Goal: Task Accomplishment & Management: Use online tool/utility

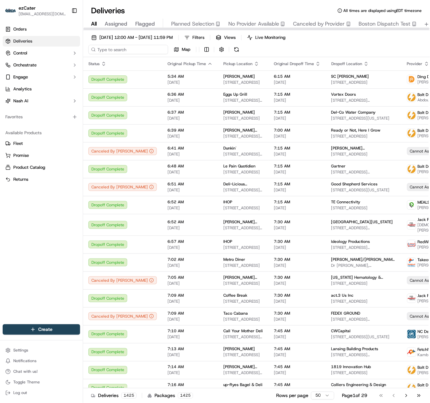
click at [106, 51] on input at bounding box center [128, 49] width 80 height 9
paste input "7RYPVE"
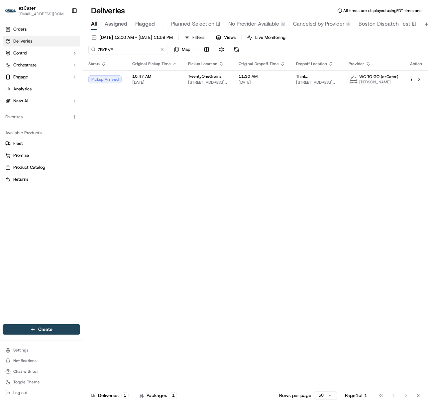
click at [105, 54] on input "7RYPVE" at bounding box center [128, 49] width 80 height 9
paste input "QZ6YY5"
click at [115, 50] on input "QZ6YY5" at bounding box center [128, 49] width 80 height 9
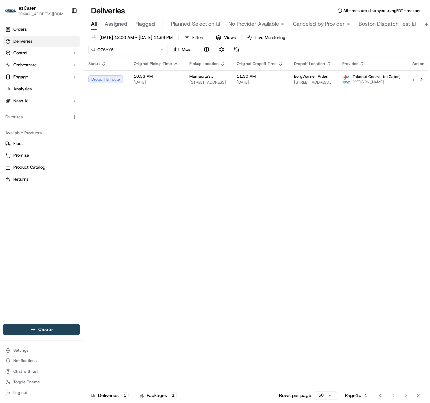
paste input "VKZM2J"
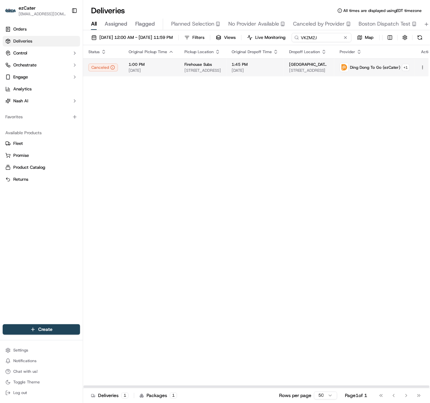
click at [174, 76] on td "1:00 PM [DATE]" at bounding box center [151, 68] width 56 height 18
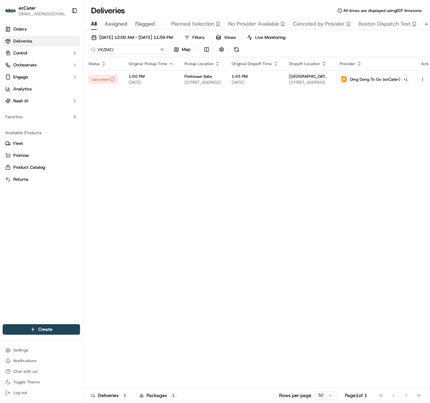
click at [112, 47] on input "VKZM2J" at bounding box center [128, 49] width 80 height 9
paste input "YPKX79"
click at [101, 49] on input "YPKX79" at bounding box center [128, 49] width 80 height 9
paste input "driver got the order now, 21 mins to customer"
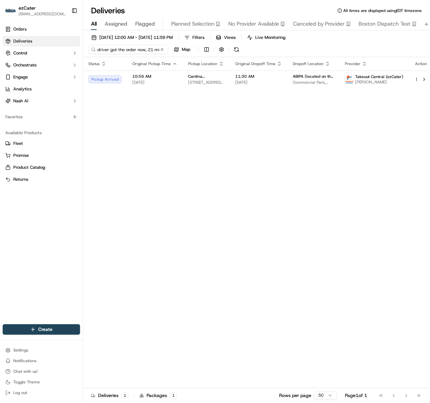
scroll to position [0, 31]
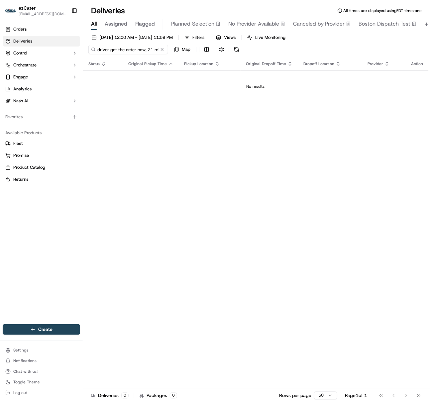
click at [118, 49] on input "driver got the order now, 21 mins to customer" at bounding box center [128, 49] width 80 height 9
paste input "41M672"
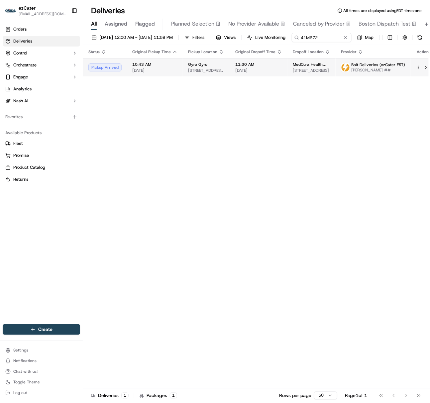
click at [136, 67] on span "10:43 AM" at bounding box center [154, 64] width 45 height 5
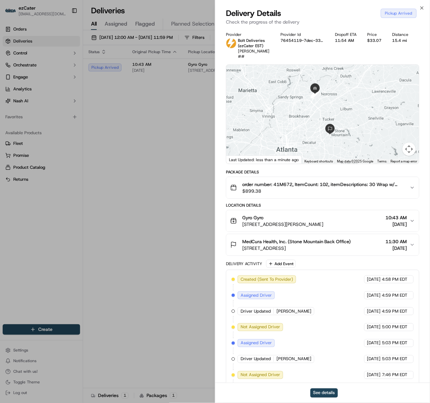
scroll to position [116, 0]
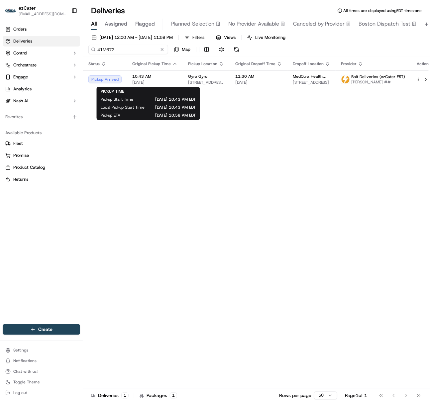
click at [102, 49] on input "41M672" at bounding box center [128, 49] width 80 height 9
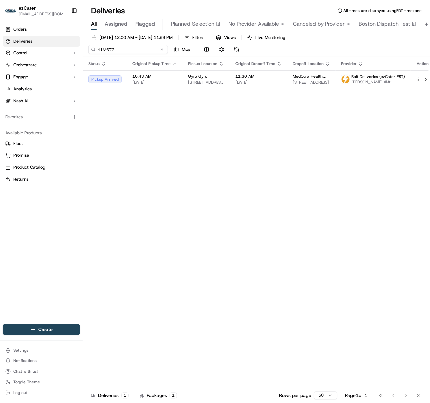
click at [102, 49] on input "41M672" at bounding box center [128, 49] width 80 height 9
paste input "QMMQY7"
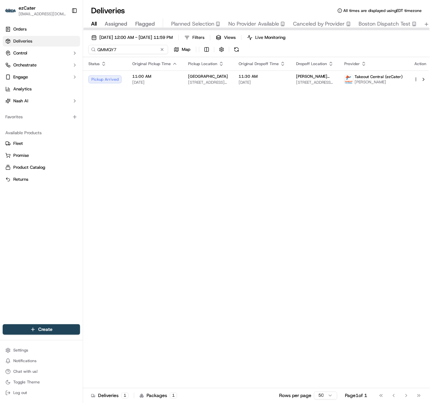
click at [104, 53] on input "QMMQY7" at bounding box center [128, 49] width 80 height 9
paste input "41M672"
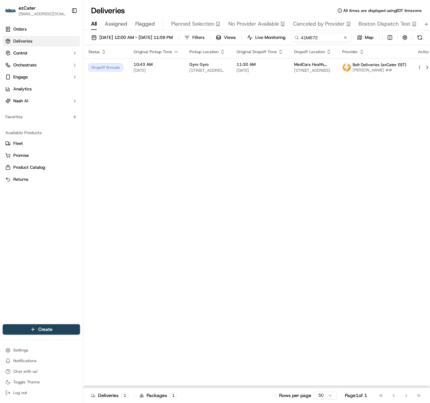
click at [110, 45] on div "[DATE] 12:00 AM - [DATE] 11:59 PM Filters Views Live Monitoring 41M672 Map" at bounding box center [256, 39] width 347 height 12
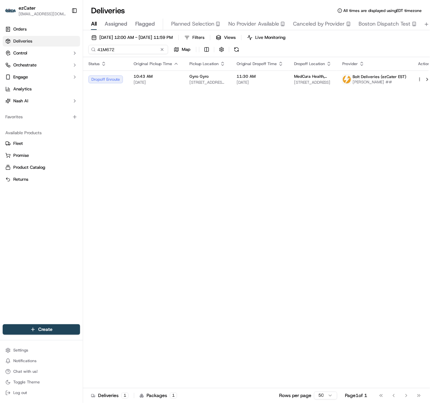
click at [106, 51] on input "41M672" at bounding box center [128, 49] width 80 height 9
paste input "ZG6UV4"
click at [104, 54] on input "ZG6UV4" at bounding box center [128, 49] width 80 height 9
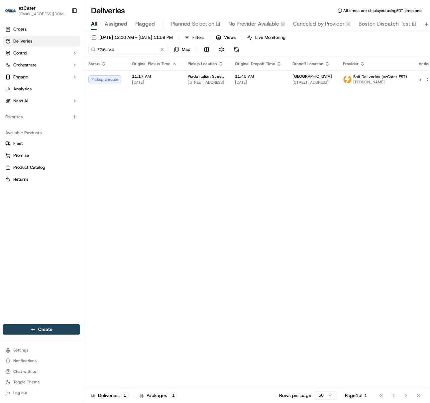
paste input "QRYEQR"
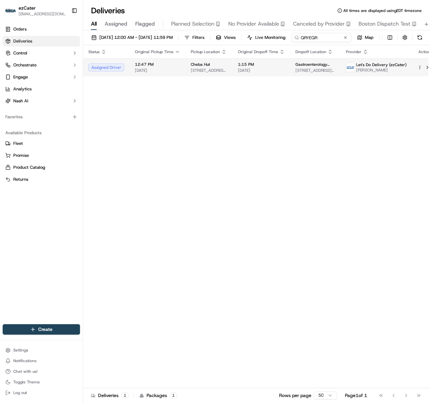
click at [152, 73] on span "[DATE]" at bounding box center [157, 70] width 45 height 5
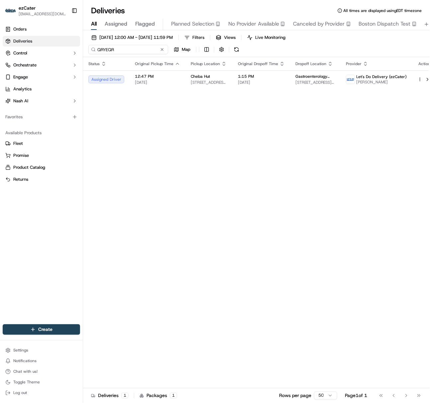
click at [104, 47] on input "QRYEQR" at bounding box center [128, 49] width 80 height 9
paste input "REL-M5KCY7"
click at [98, 51] on input "REL-M5KCY7" at bounding box center [128, 49] width 80 height 9
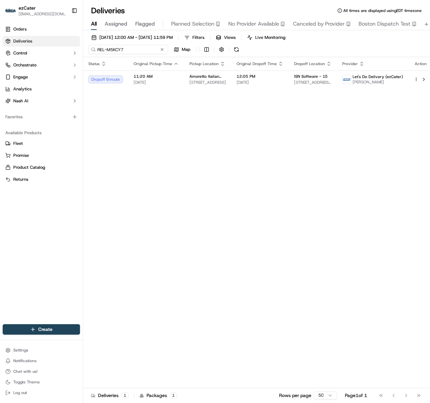
click at [98, 51] on input "REL-M5KCY7" at bounding box center [128, 49] width 80 height 9
paste input "57M8U8"
click at [98, 48] on input "57M8U8" at bounding box center [128, 49] width 80 height 9
paste input "V6MHYU"
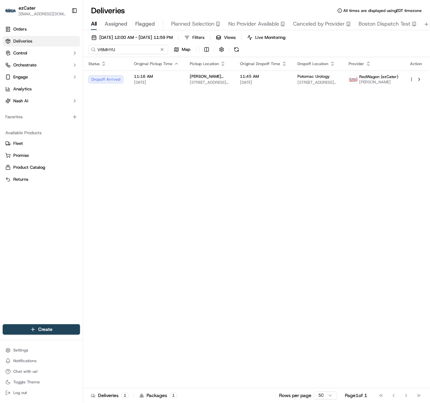
click at [104, 51] on input "V6MHYU" at bounding box center [128, 49] width 80 height 9
paste input "ZG6UV4"
click at [105, 48] on input "ZG6UV4" at bounding box center [128, 49] width 80 height 9
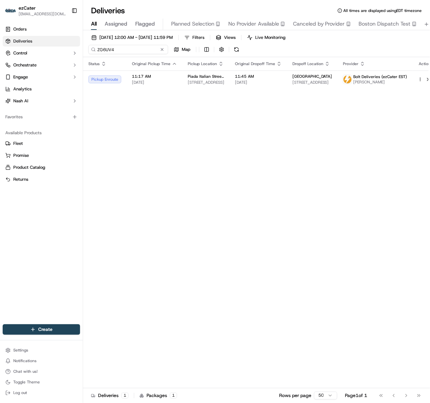
paste input "YKMGU3"
click at [109, 46] on input "YKMGU3" at bounding box center [128, 49] width 80 height 9
paste input "ZG6UV4"
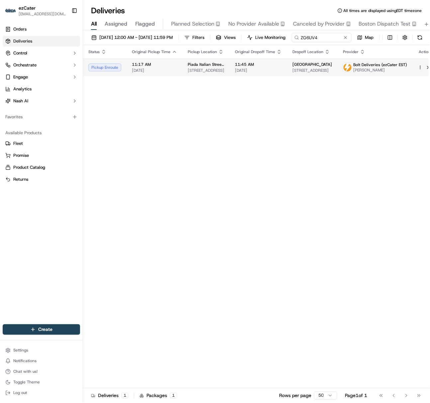
click at [122, 76] on td "Pickup Enroute" at bounding box center [105, 68] width 44 height 18
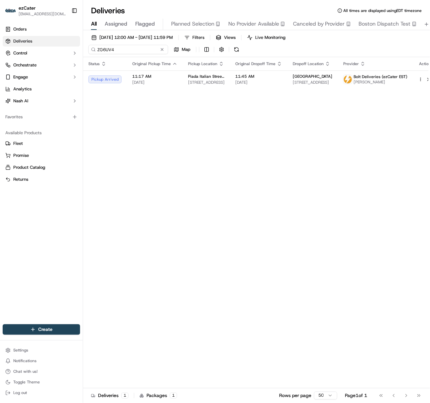
click at [110, 53] on input "ZG6UV4" at bounding box center [128, 49] width 80 height 9
paste input "V6MHYU"
click at [101, 50] on input "V6MHYU" at bounding box center [128, 49] width 80 height 9
paste input "JV1UHK"
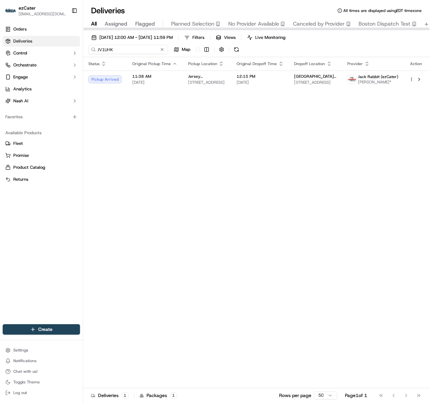
click at [103, 48] on input "JV1UHK" at bounding box center [128, 49] width 80 height 9
paste input "WKA-97V"
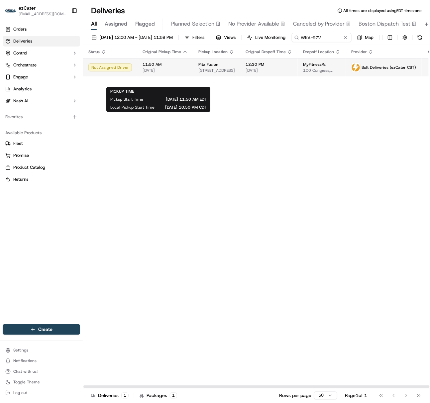
click at [158, 73] on span "[DATE]" at bounding box center [165, 70] width 45 height 5
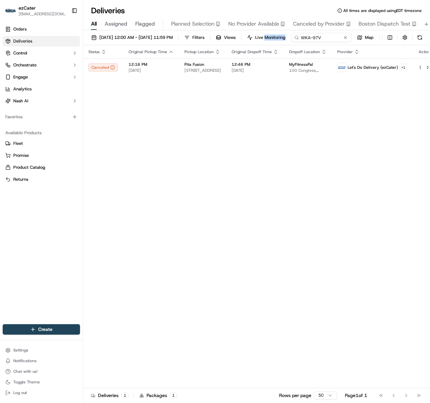
click at [108, 44] on div "[DATE] 12:00 AM - [DATE] 11:59 PM Filters Views Live Monitoring WKA-97V Map" at bounding box center [256, 39] width 347 height 12
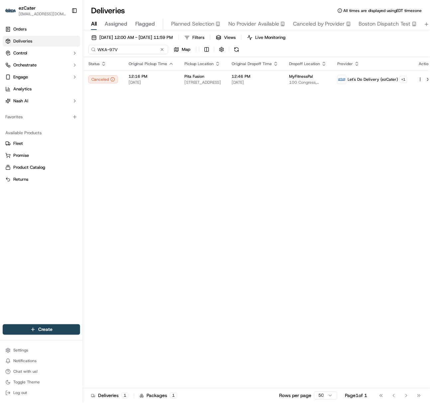
click at [105, 50] on input "WKA-97V" at bounding box center [128, 49] width 80 height 9
paste input "JZ752H"
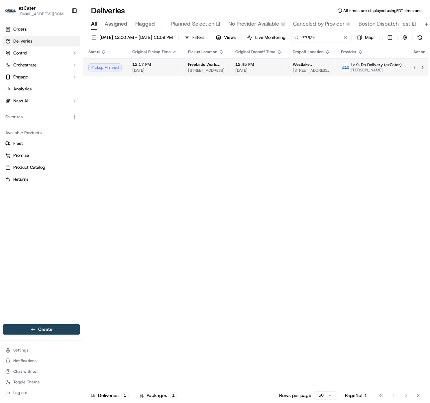
click at [136, 76] on td "12:17 PM [DATE]" at bounding box center [155, 68] width 56 height 18
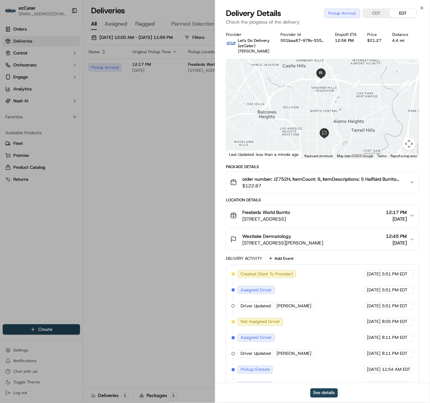
scroll to position [19, 0]
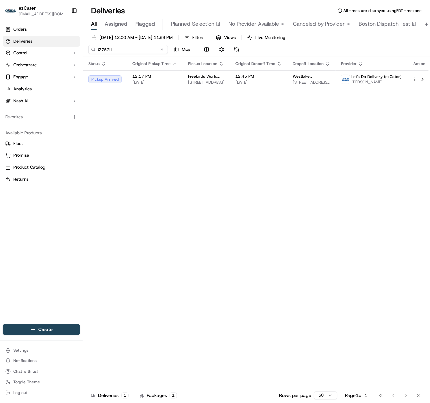
click at [102, 50] on input "JZ752H" at bounding box center [128, 49] width 80 height 9
paste input "V1UHK"
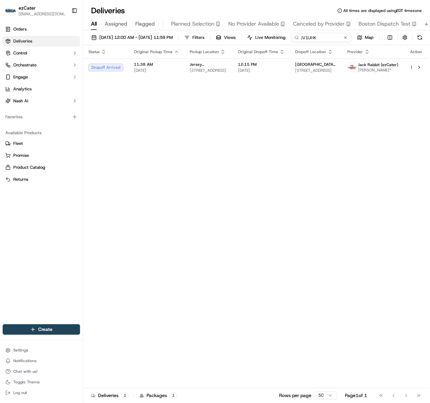
click at [105, 45] on div "[DATE] 12:00 AM - [DATE] 11:59 PM Filters Views Live Monitoring JV1UHK Map" at bounding box center [256, 39] width 347 height 12
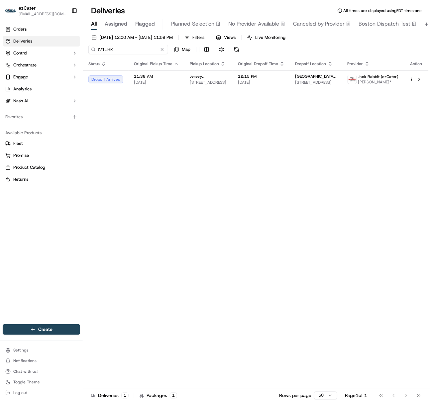
click at [105, 51] on input "JV1UHK" at bounding box center [128, 49] width 80 height 9
paste input "Z752H"
type input "JZ752H"
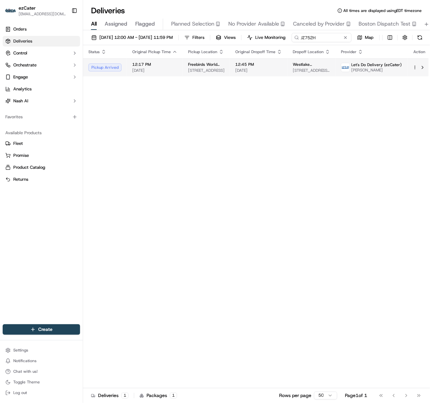
click at [145, 67] on span "12:17 PM" at bounding box center [154, 64] width 45 height 5
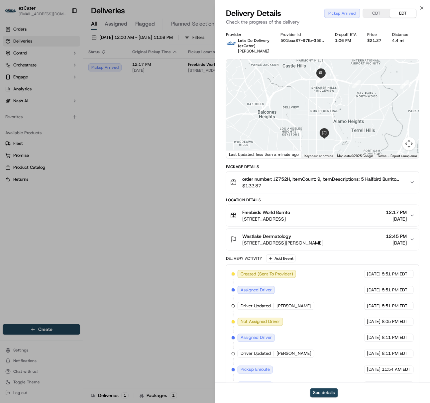
scroll to position [19, 0]
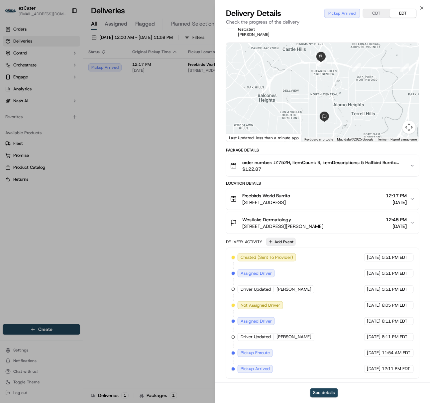
click at [272, 132] on button "Add Event" at bounding box center [281, 242] width 30 height 8
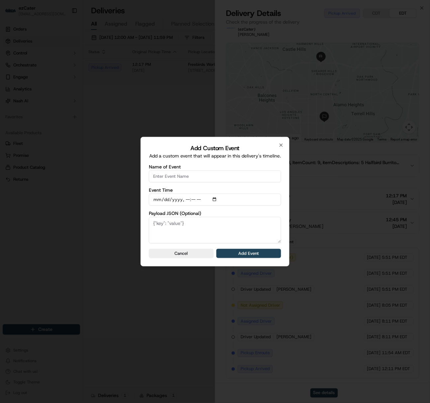
click at [190, 132] on input "Name of Event" at bounding box center [215, 177] width 132 height 12
type input "CP not ready"
click at [236, 132] on button "Add Event" at bounding box center [248, 253] width 65 height 9
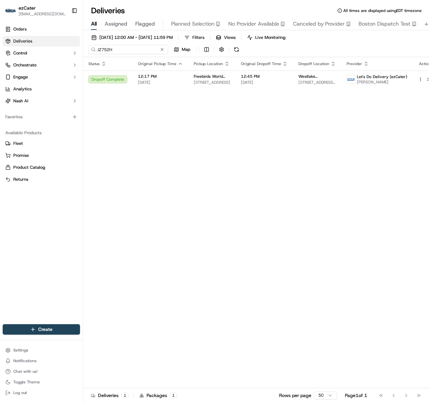
click at [111, 54] on input "JZ752H" at bounding box center [128, 49] width 80 height 9
paste input "Y2U-CR9"
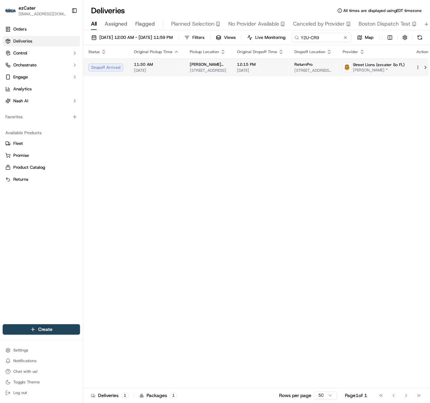
click at [133, 74] on td "11:30 AM [DATE]" at bounding box center [157, 68] width 56 height 18
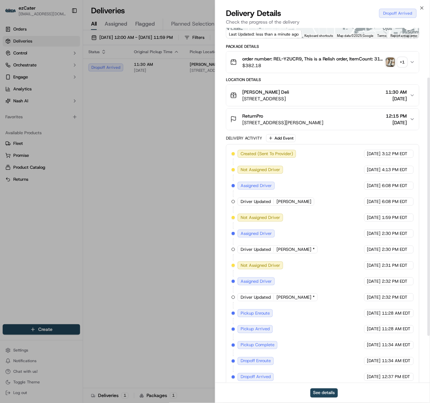
scroll to position [132, 0]
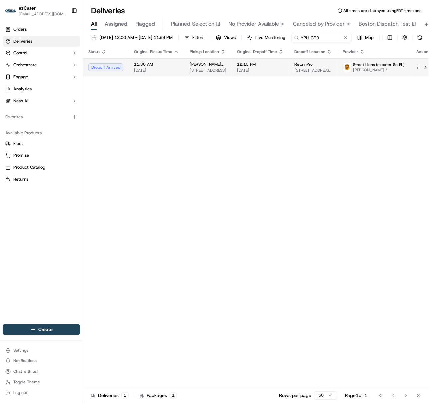
click at [182, 76] on td "11:30 AM [DATE]" at bounding box center [157, 68] width 56 height 18
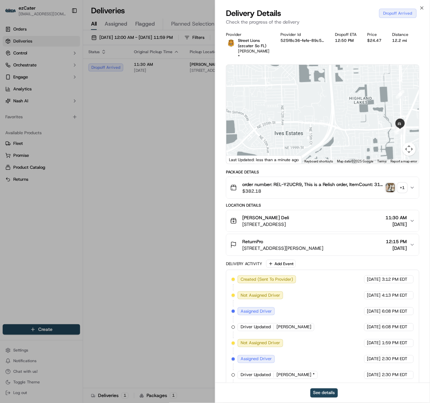
click at [351, 132] on div at bounding box center [322, 114] width 193 height 99
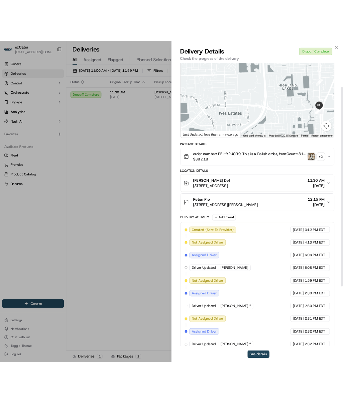
scroll to position [37, 0]
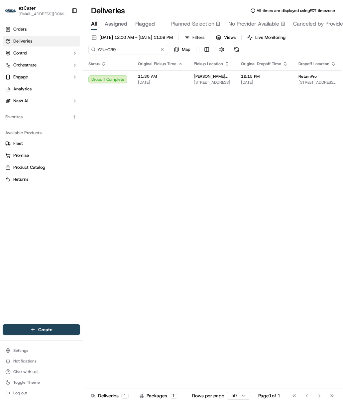
click at [100, 49] on input "Y2U-CR9" at bounding box center [128, 49] width 80 height 9
paste input "7RYPVE"
click at [100, 49] on input "7RYPVE" at bounding box center [128, 49] width 80 height 9
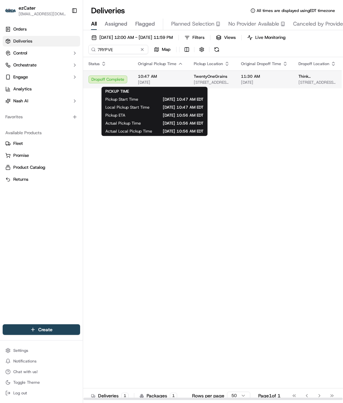
click at [144, 77] on span "10:47 AM" at bounding box center [160, 76] width 45 height 5
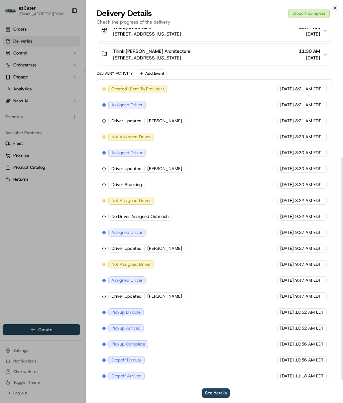
scroll to position [208, 0]
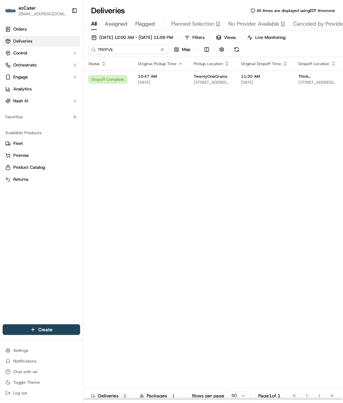
click at [112, 47] on input "7RYPVE" at bounding box center [128, 49] width 80 height 9
paste input "QZ6YY5"
click at [150, 87] on td "10:53 AM [DATE]" at bounding box center [161, 79] width 56 height 18
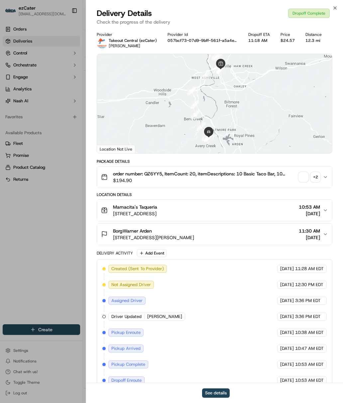
scroll to position [47, 0]
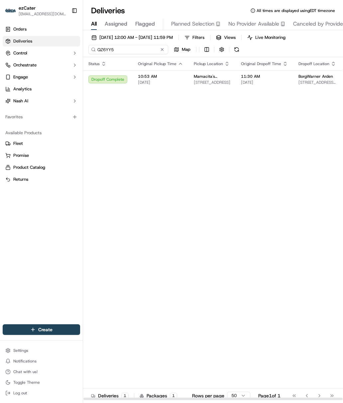
click at [112, 48] on input "QZ6YY5" at bounding box center [128, 49] width 80 height 9
paste input "VKZM2J"
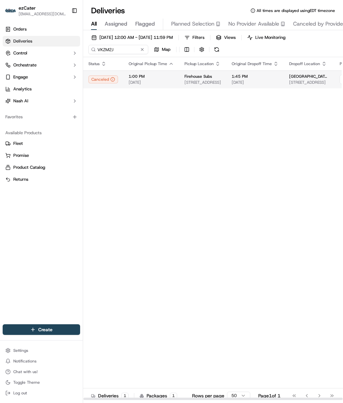
click at [167, 79] on span "1:00 PM" at bounding box center [151, 76] width 45 height 5
click at [105, 49] on input "VKZM2J" at bounding box center [128, 49] width 80 height 9
paste input "YPKX79"
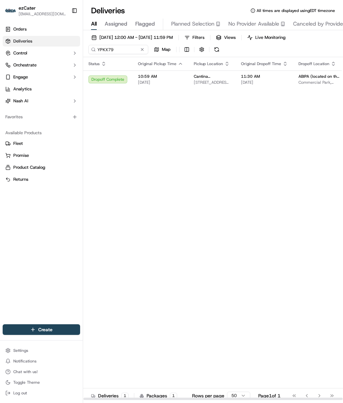
click at [143, 82] on span "[DATE]" at bounding box center [160, 82] width 45 height 5
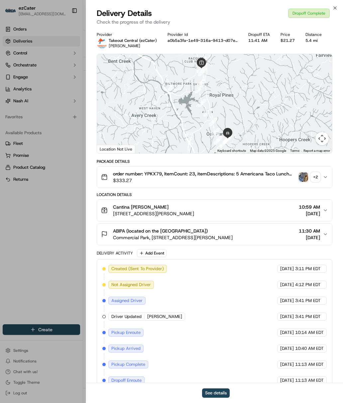
scroll to position [47, 0]
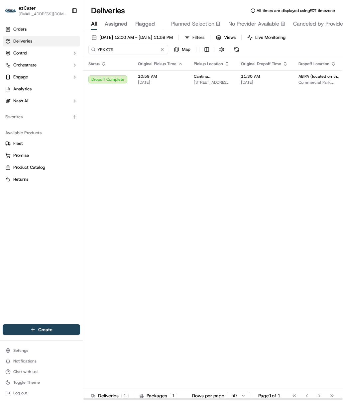
click at [111, 54] on input "YPKX79" at bounding box center [128, 49] width 80 height 9
paste input "41M672"
click at [144, 83] on span "[DATE]" at bounding box center [160, 82] width 45 height 5
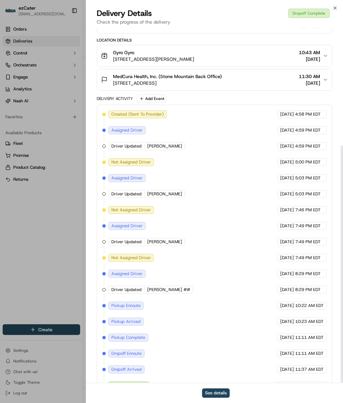
scroll to position [176, 0]
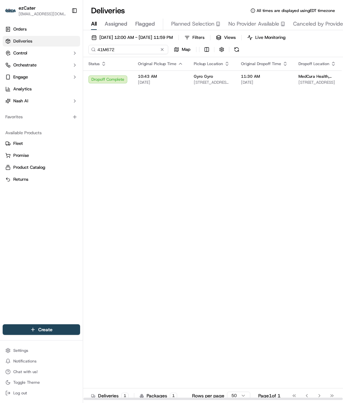
click at [109, 51] on input "41M672" at bounding box center [128, 49] width 80 height 9
paste input "QMMQY7"
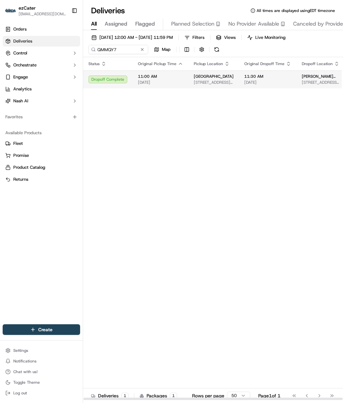
click at [147, 84] on span "[DATE]" at bounding box center [160, 82] width 45 height 5
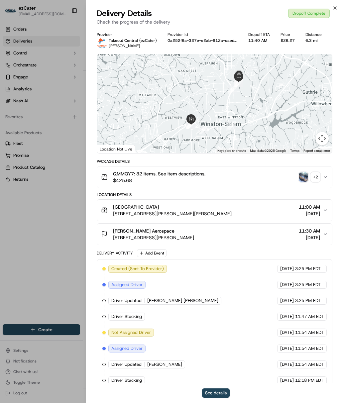
scroll to position [111, 0]
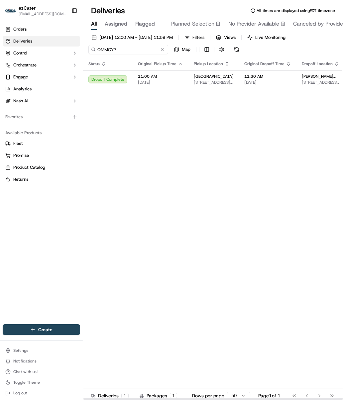
click at [104, 52] on input "QMMQY7" at bounding box center [128, 49] width 80 height 9
paste input "F751F2"
click at [191, 80] on td "Cantina [PERSON_NAME] [STREET_ADDRESS][PERSON_NAME]" at bounding box center [211, 79] width 47 height 18
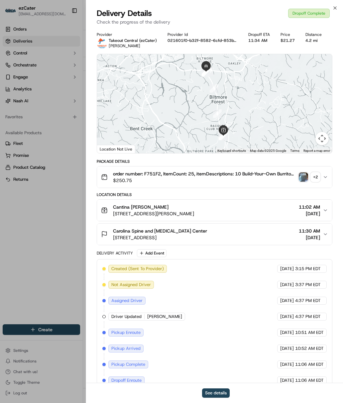
scroll to position [47, 0]
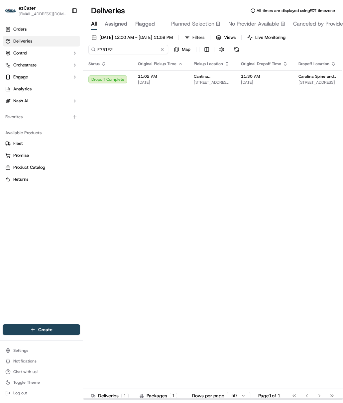
click at [113, 50] on input "F751F2" at bounding box center [128, 49] width 80 height 9
paste input "EE0C5R"
click at [168, 81] on span "[DATE]" at bounding box center [160, 82] width 45 height 5
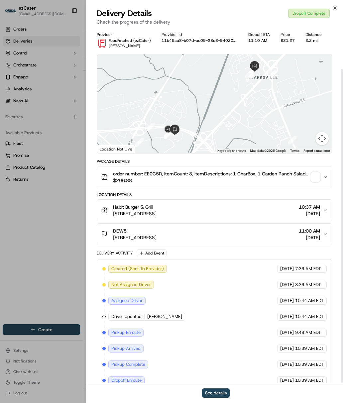
scroll to position [47, 0]
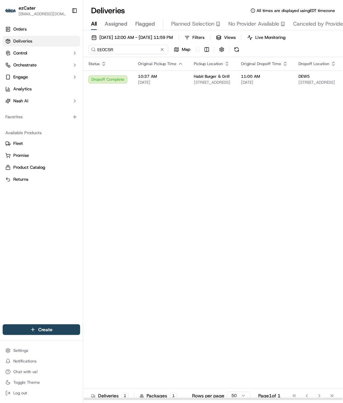
click at [109, 51] on input "EE0C5R" at bounding box center [128, 49] width 80 height 9
paste input "9E2G91"
click at [175, 76] on span "11:06 AM" at bounding box center [160, 76] width 45 height 5
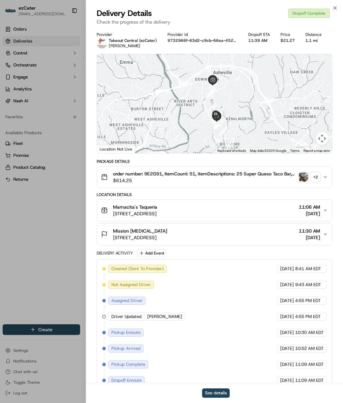
scroll to position [47, 0]
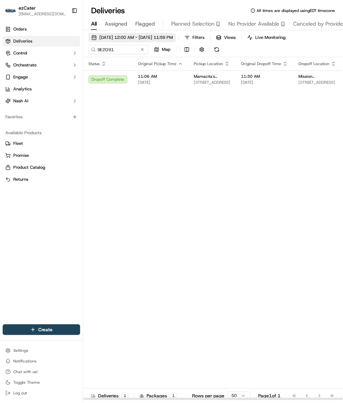
click at [107, 35] on span "[DATE] 12:00 AM - [DATE] 11:59 PM" at bounding box center [135, 38] width 73 height 6
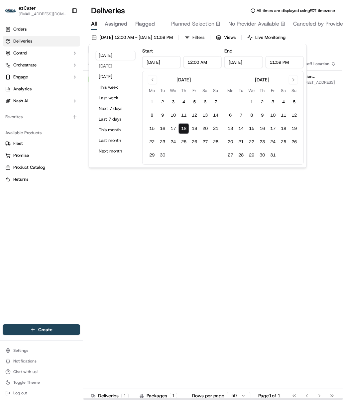
drag, startPoint x: 104, startPoint y: 244, endPoint x: 116, endPoint y: 43, distance: 200.8
click at [110, 132] on div "Status Original Pickup Time Pickup Location Original Dropoff Time Dropoff Locat…" at bounding box center [259, 228] width 352 height 343
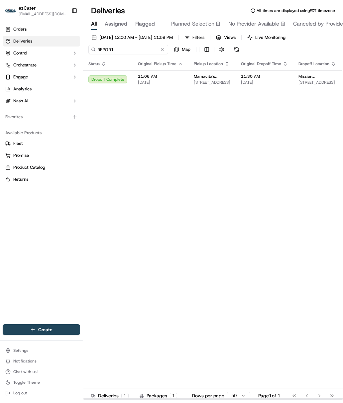
click at [110, 50] on input "9E2G91" at bounding box center [128, 49] width 80 height 9
paste input "G1K8HY"
click at [179, 84] on span "[DATE]" at bounding box center [160, 82] width 45 height 5
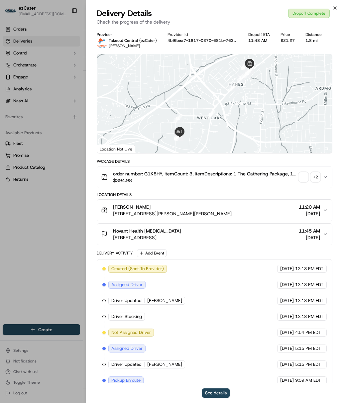
scroll to position [95, 0]
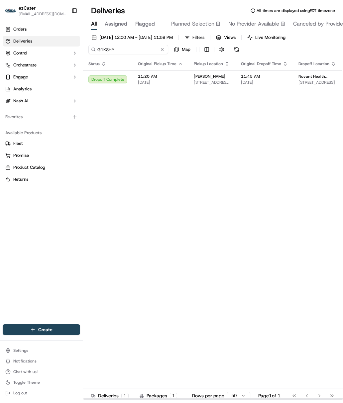
click at [103, 51] on input "G1K8HY" at bounding box center [128, 49] width 80 height 9
paste input "QRYEQR"
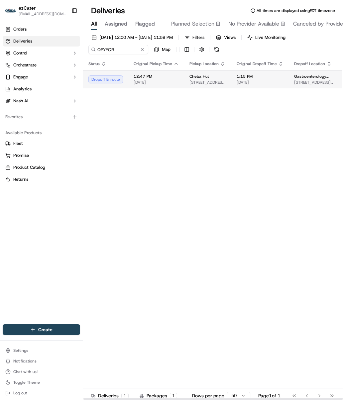
click at [189, 79] on span "Cheba Hut" at bounding box center [198, 76] width 19 height 5
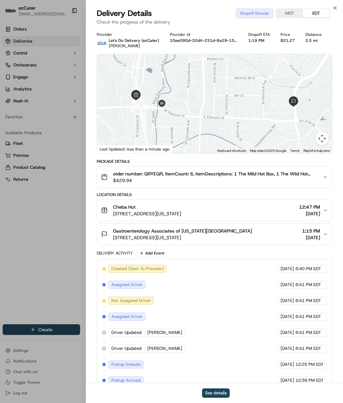
scroll to position [111, 0]
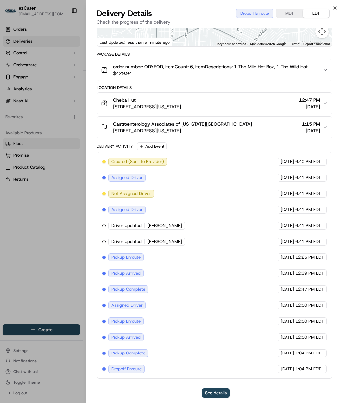
drag, startPoint x: 60, startPoint y: 216, endPoint x: 72, endPoint y: 144, distance: 72.7
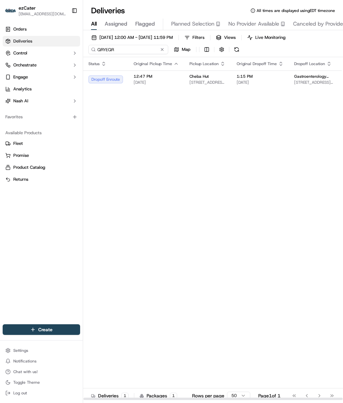
click at [107, 48] on input "QRYEQR" at bounding box center [128, 49] width 80 height 9
paste input "V6MHYU"
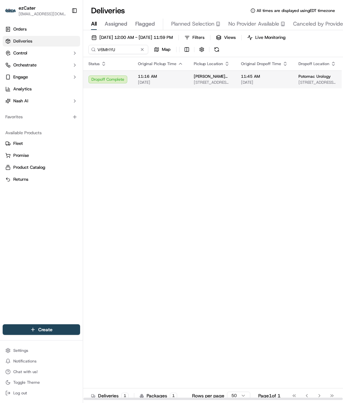
click at [203, 76] on span "[PERSON_NAME] Italian Grill" at bounding box center [212, 76] width 37 height 5
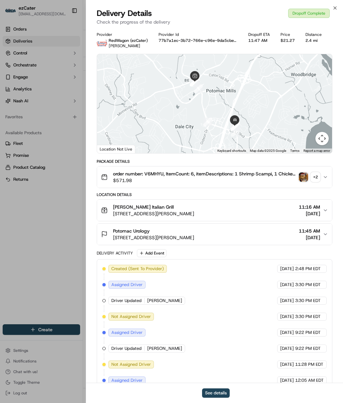
scroll to position [127, 0]
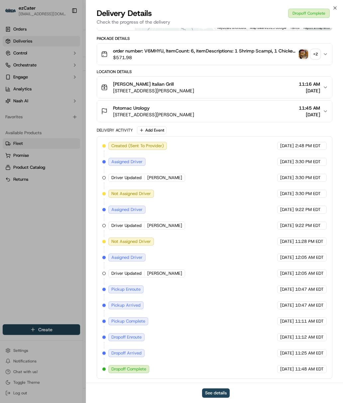
drag, startPoint x: 75, startPoint y: 191, endPoint x: 80, endPoint y: 147, distance: 45.2
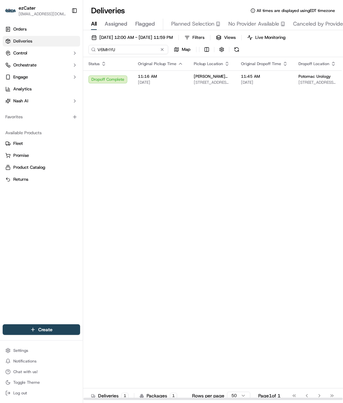
click at [108, 54] on input "V6MHYU" at bounding box center [128, 49] width 80 height 9
paste input "57M8U8"
click at [241, 80] on span "[DATE]" at bounding box center [264, 82] width 47 height 5
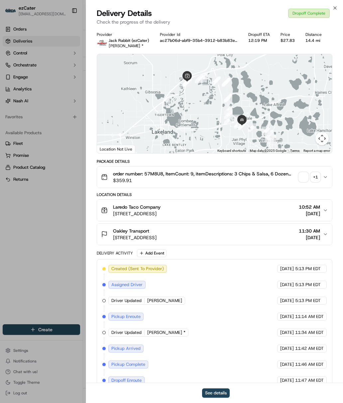
scroll to position [47, 0]
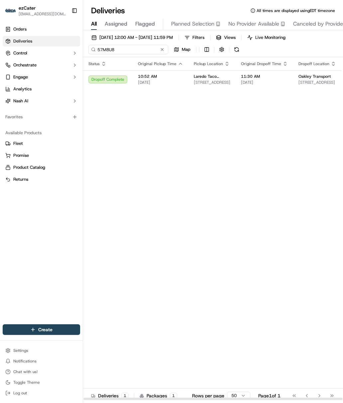
click at [109, 48] on input "57M8U8" at bounding box center [128, 49] width 80 height 9
paste input "H91Z26"
click at [220, 85] on span "[STREET_ADDRESS][PERSON_NAME]" at bounding box center [212, 82] width 37 height 5
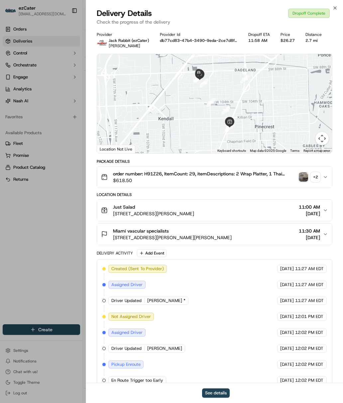
scroll to position [95, 0]
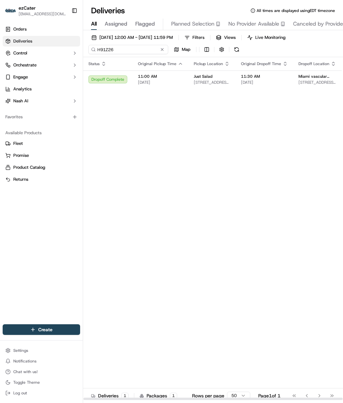
click at [103, 51] on input "H91Z26" at bounding box center [128, 49] width 80 height 9
paste input "YKMGU3"
click at [170, 80] on span "[DATE]" at bounding box center [160, 82] width 45 height 5
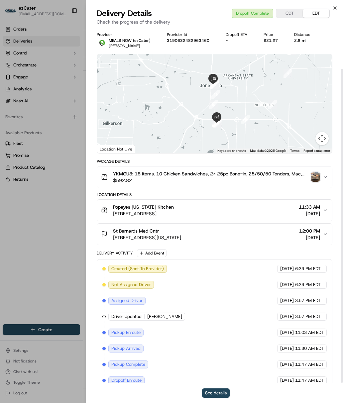
scroll to position [47, 0]
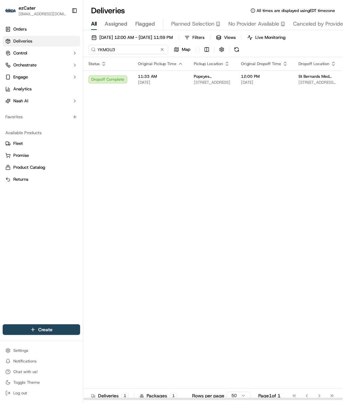
click at [118, 50] on input "YKMGU3" at bounding box center [128, 49] width 80 height 9
paste input "JV1UHK"
click at [156, 80] on span "[DATE]" at bounding box center [160, 82] width 45 height 5
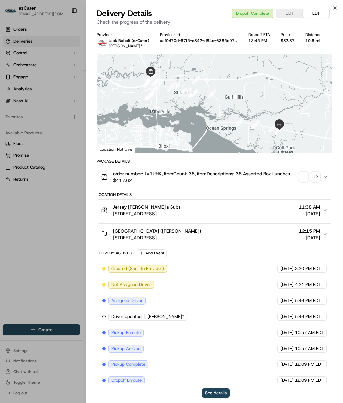
scroll to position [47, 0]
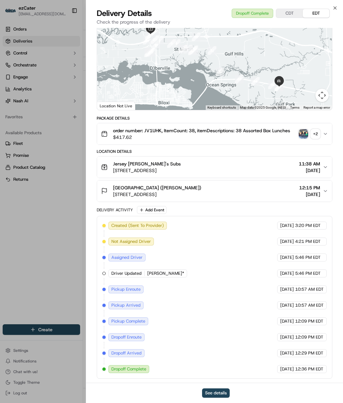
drag, startPoint x: 63, startPoint y: 235, endPoint x: 70, endPoint y: 194, distance: 41.9
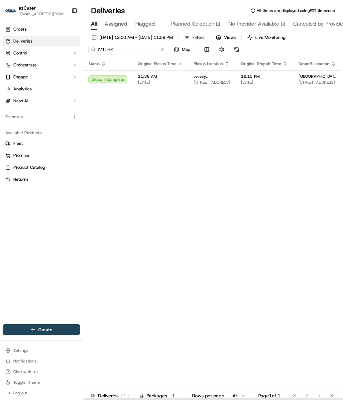
click at [114, 51] on input "JV1UHK" at bounding box center [128, 49] width 80 height 9
paste input "EG1Q00"
click at [181, 83] on span "[DATE]" at bounding box center [160, 82] width 45 height 5
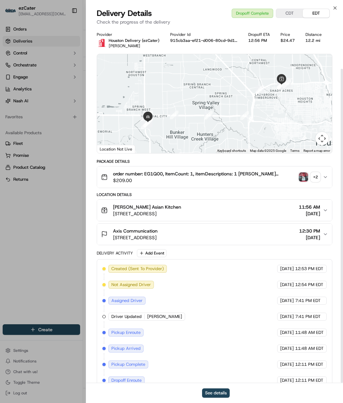
scroll to position [47, 0]
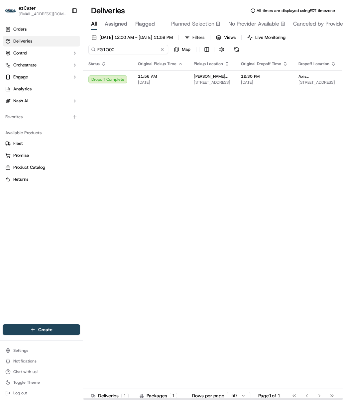
click at [109, 51] on input "EG1Q00" at bounding box center [128, 49] width 80 height 9
paste input "QRYEQR"
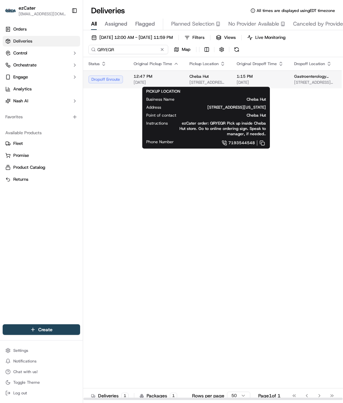
type input "QRYEQR"
click at [192, 77] on span "Cheba Hut" at bounding box center [198, 76] width 19 height 5
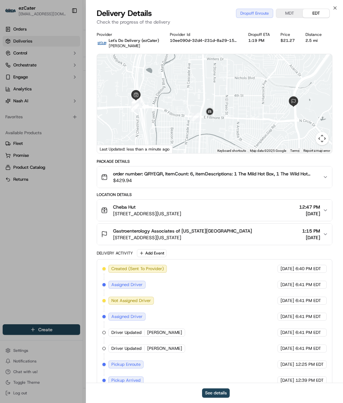
drag, startPoint x: 53, startPoint y: 222, endPoint x: 84, endPoint y: 194, distance: 41.4
